Goal: Find specific page/section: Find specific page/section

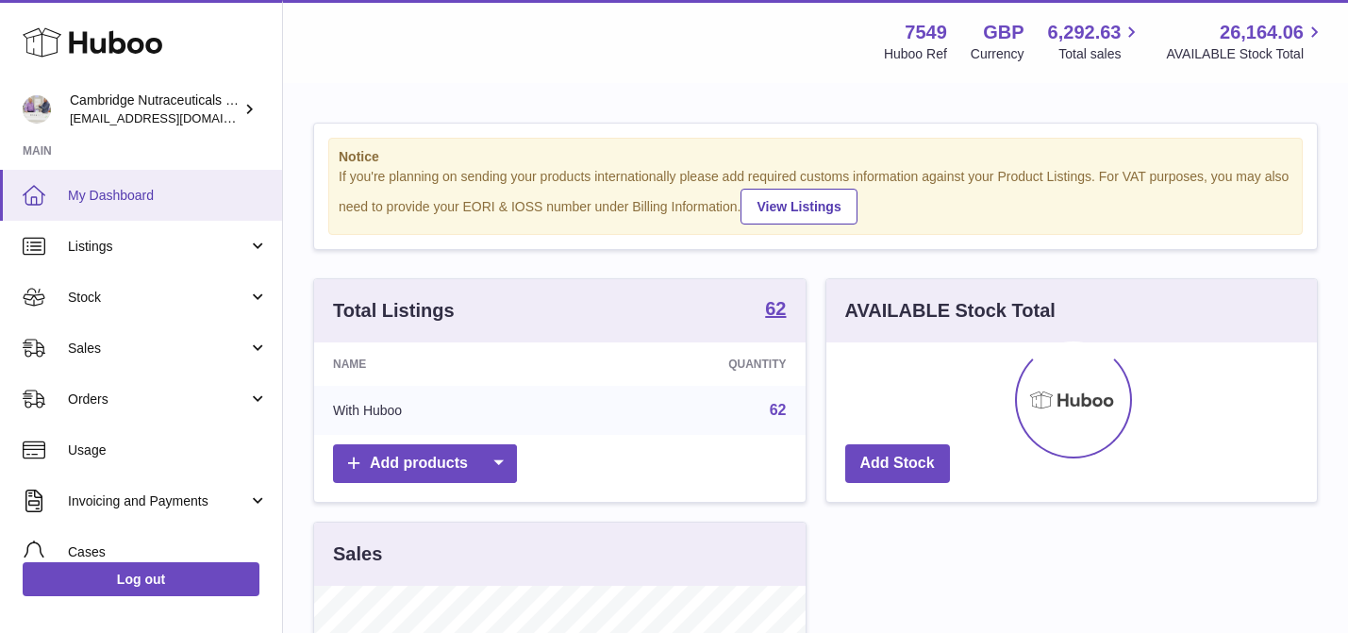
scroll to position [294, 490]
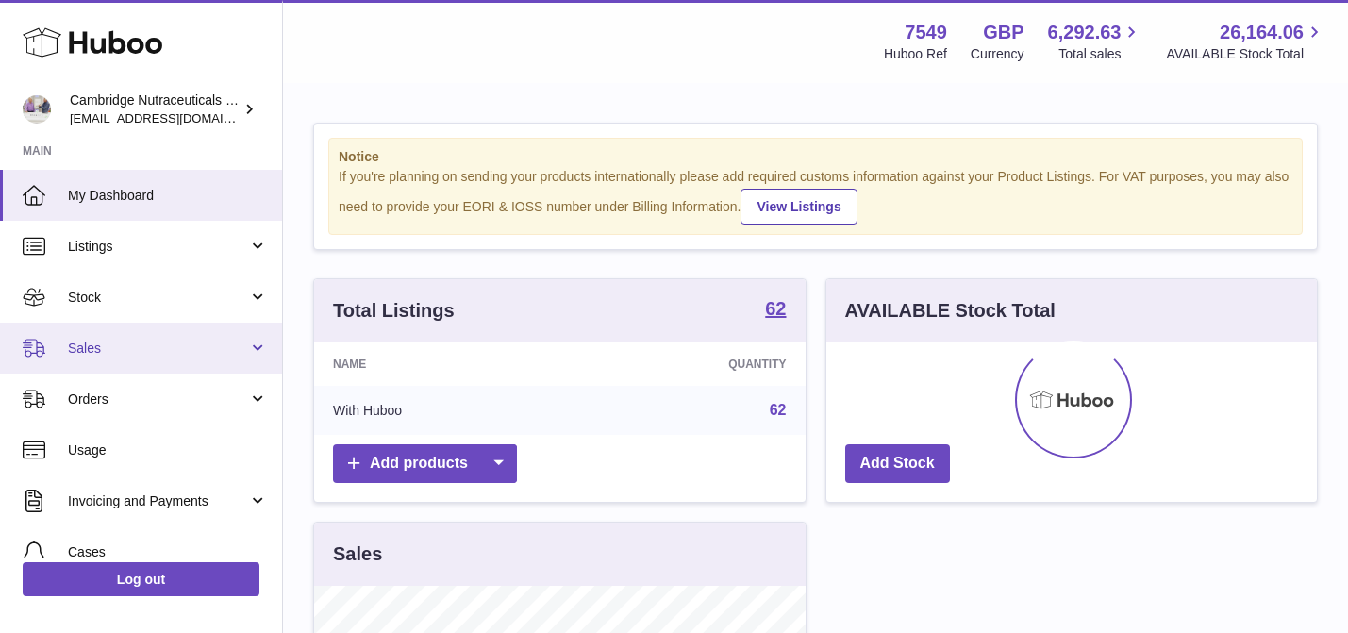
click at [198, 331] on link "Sales" at bounding box center [141, 348] width 282 height 51
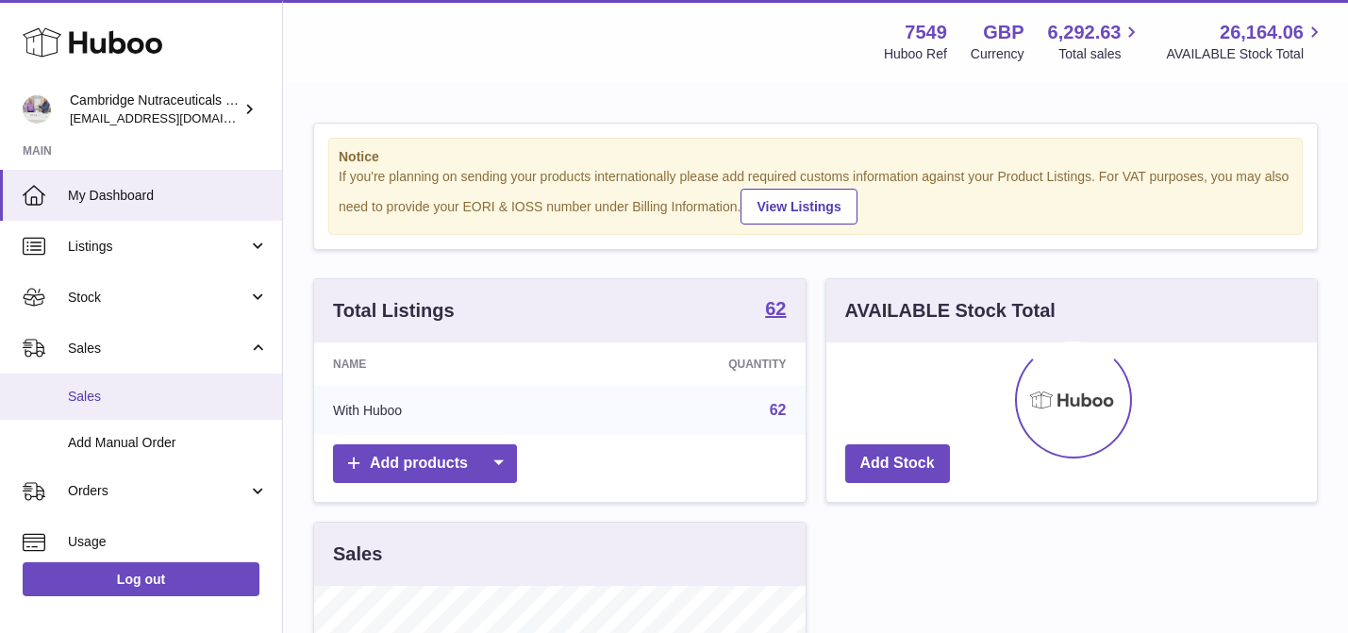
click at [195, 388] on span "Sales" at bounding box center [168, 397] width 200 height 18
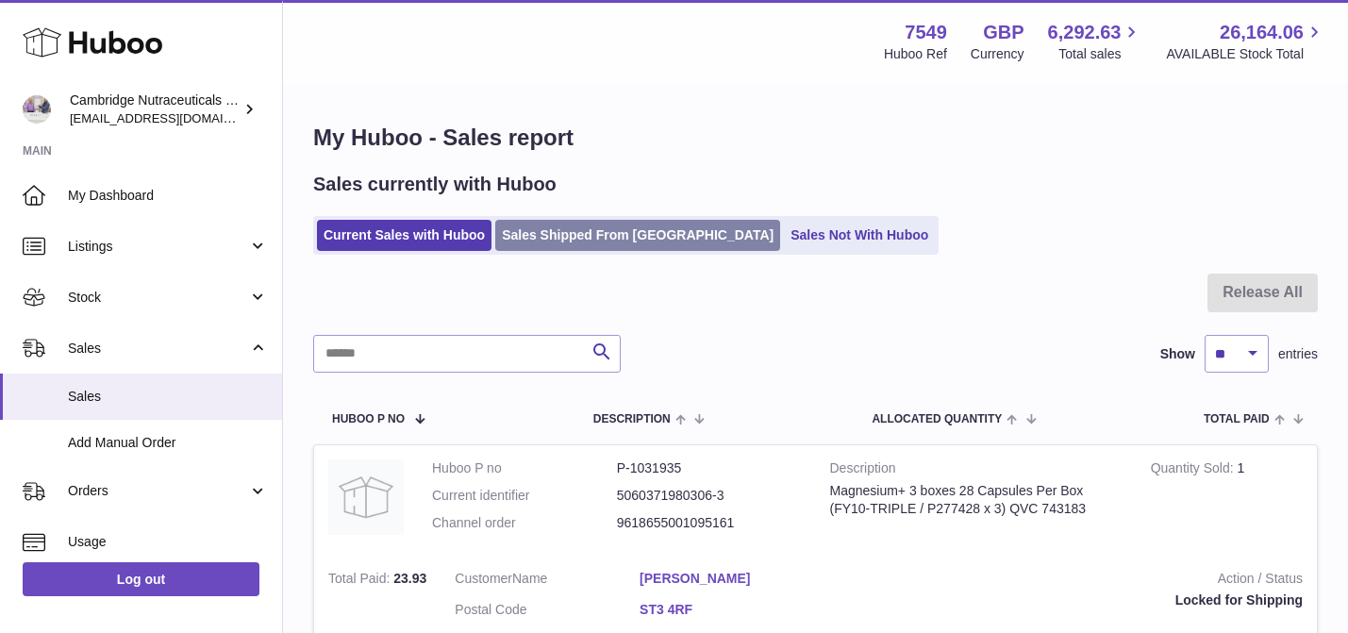
click at [590, 236] on link "Sales Shipped From [GEOGRAPHIC_DATA]" at bounding box center [637, 235] width 285 height 31
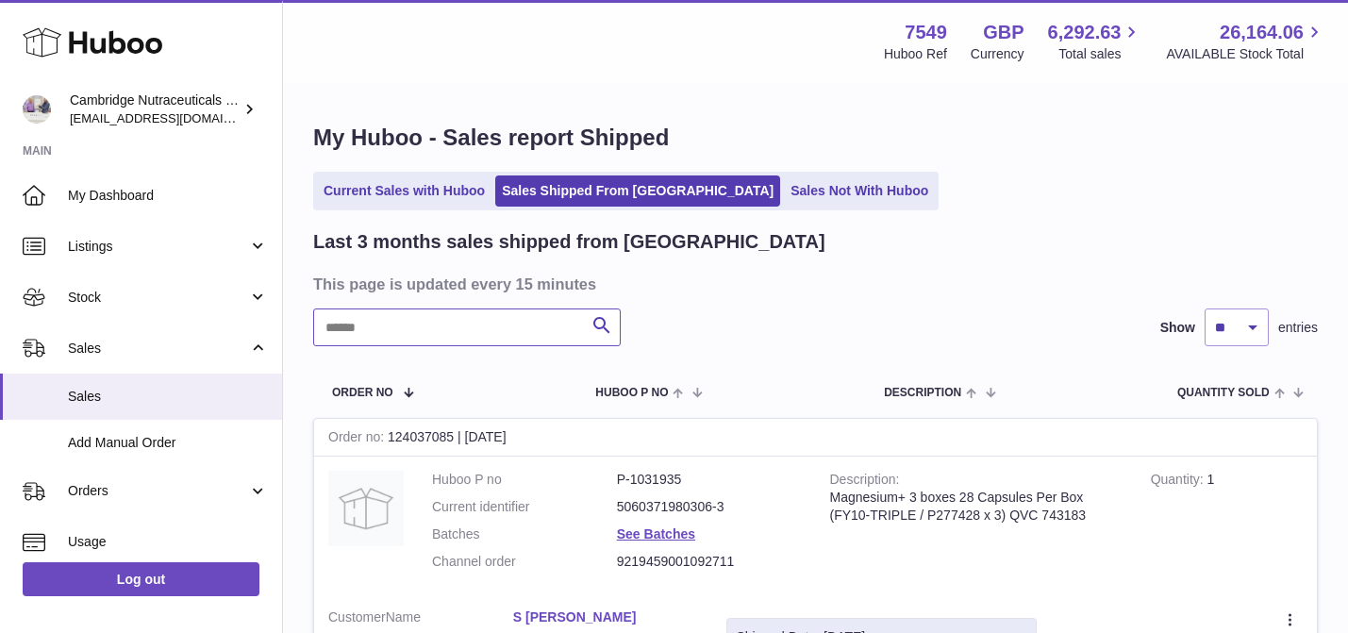
click at [441, 335] on input "text" at bounding box center [466, 327] width 307 height 38
type input "*********"
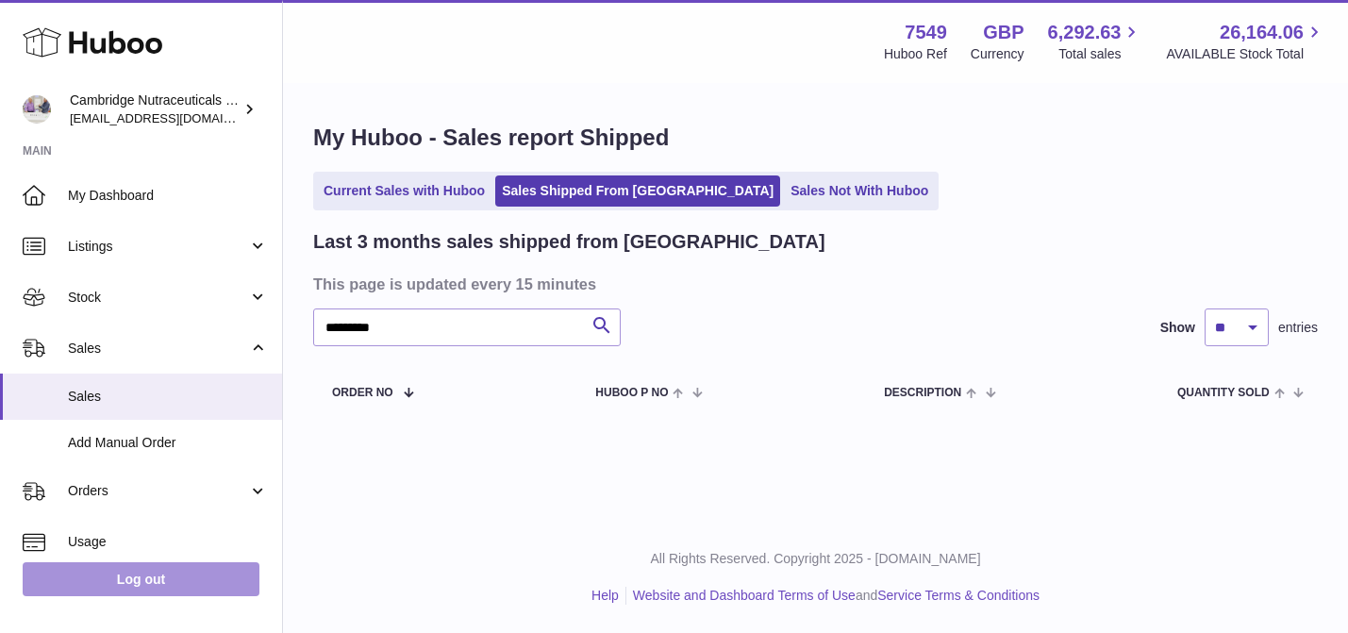
click at [101, 569] on link "Log out" at bounding box center [141, 579] width 237 height 34
